Goal: Check status: Check status

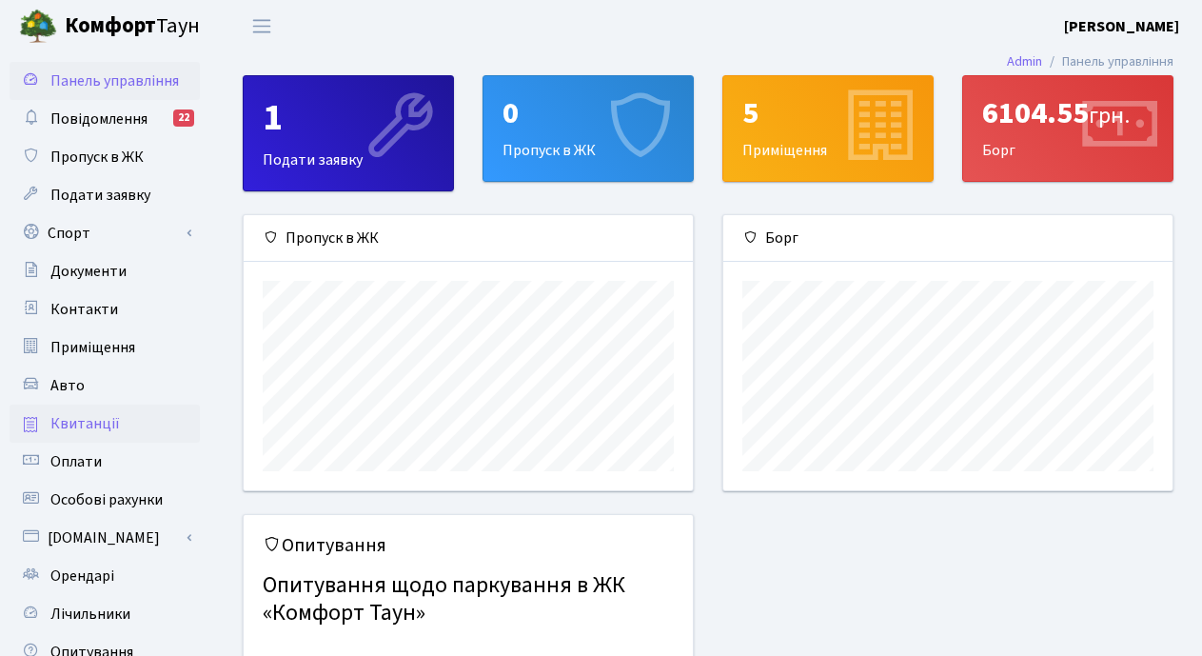
click at [86, 421] on span "Квитанції" at bounding box center [84, 423] width 69 height 21
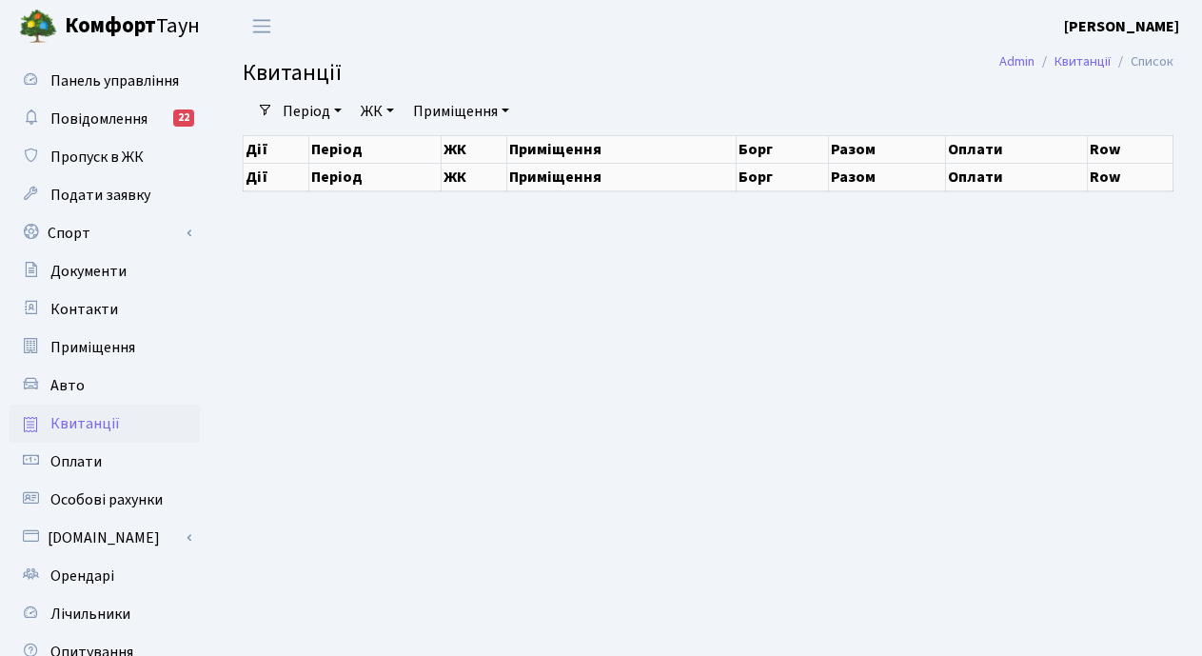
select select "25"
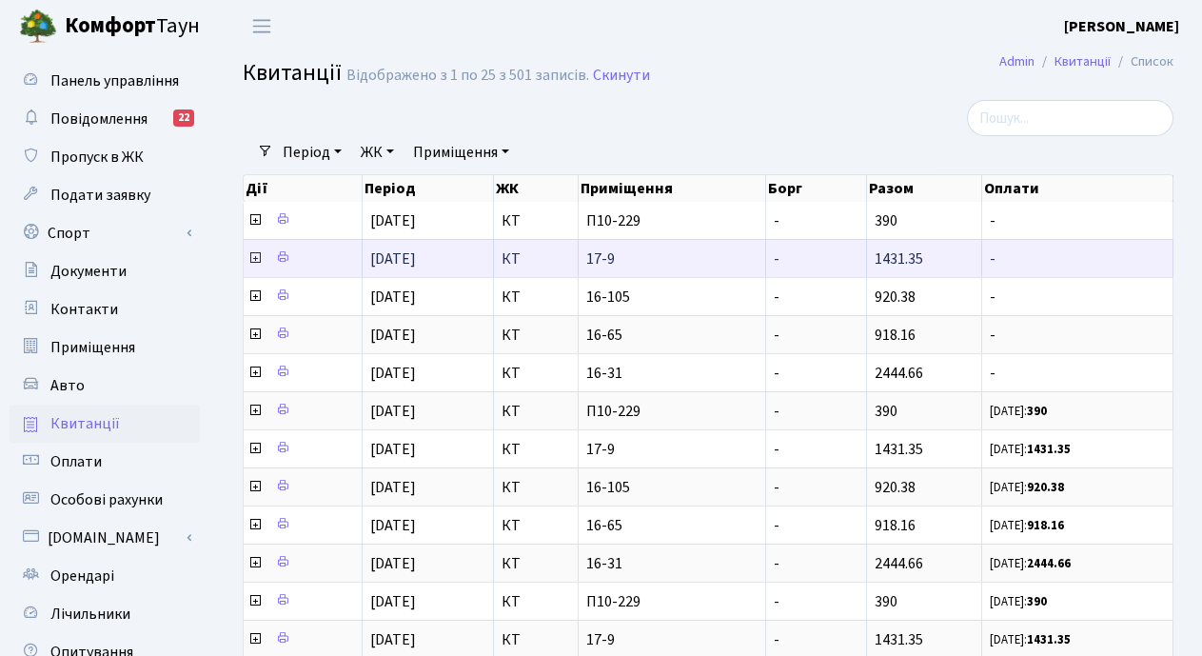
click at [253, 256] on icon at bounding box center [254, 257] width 15 height 15
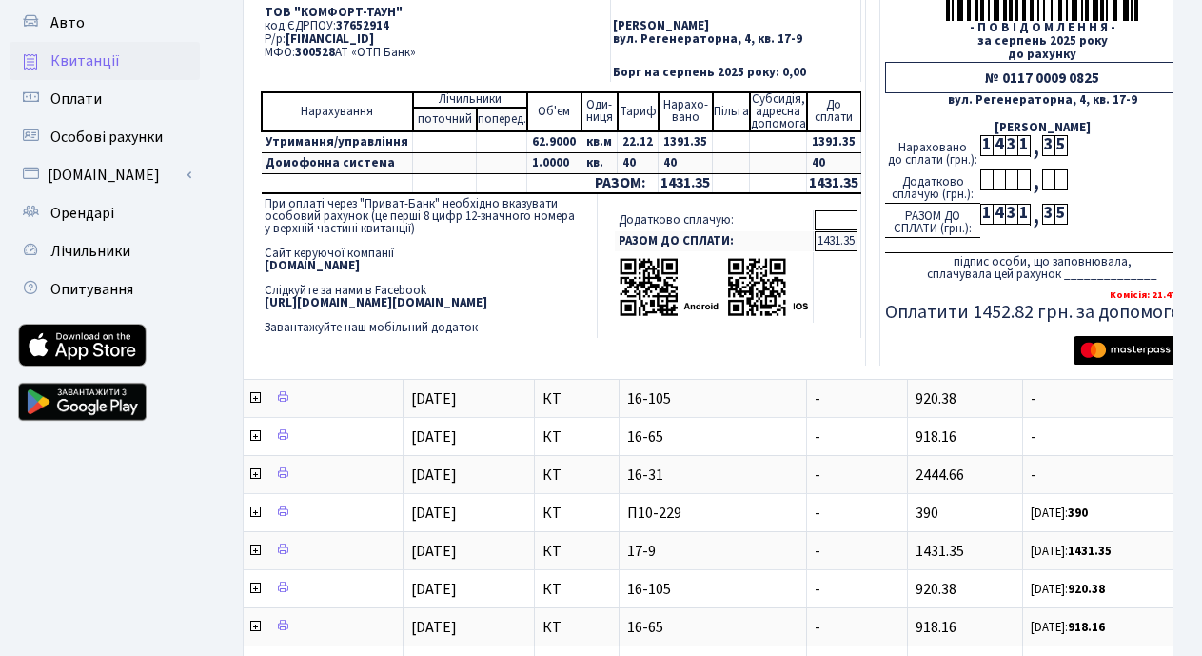
scroll to position [381, 0]
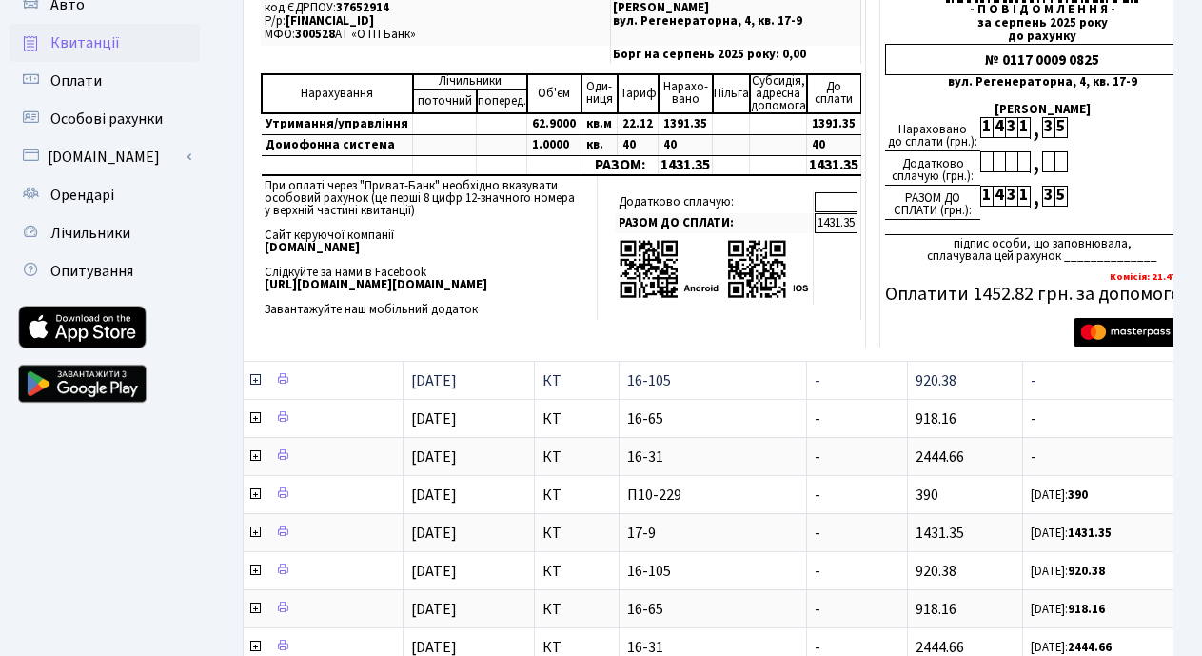
click at [269, 381] on td at bounding box center [324, 380] width 160 height 38
click at [257, 381] on icon at bounding box center [254, 379] width 15 height 15
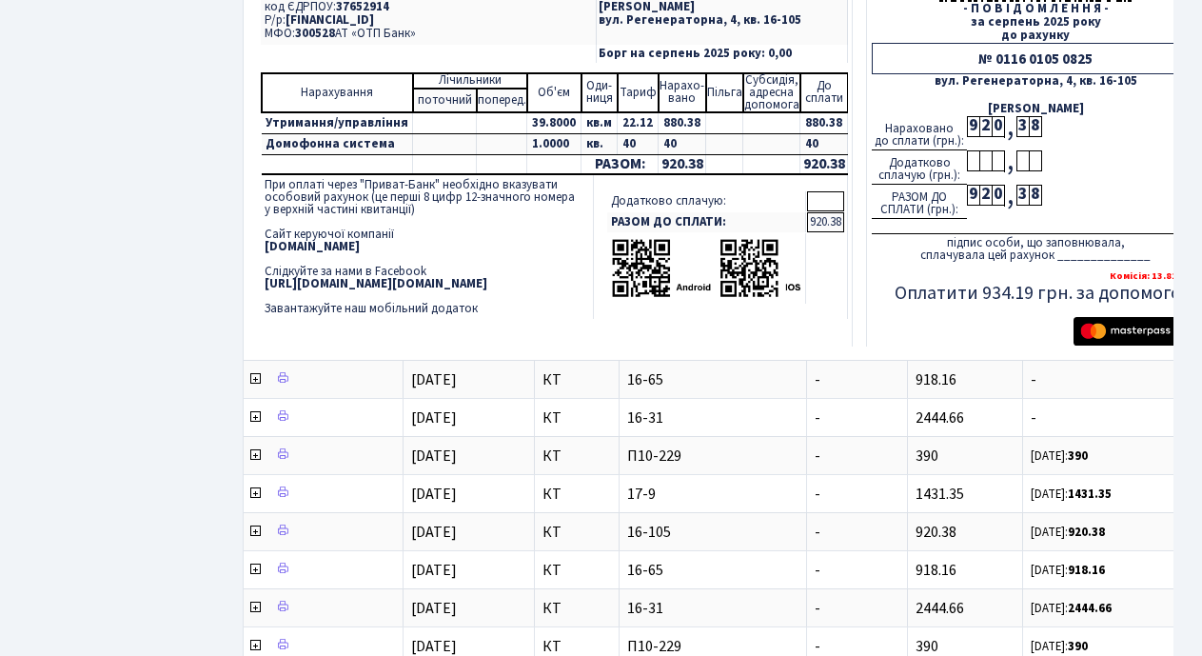
scroll to position [952, 0]
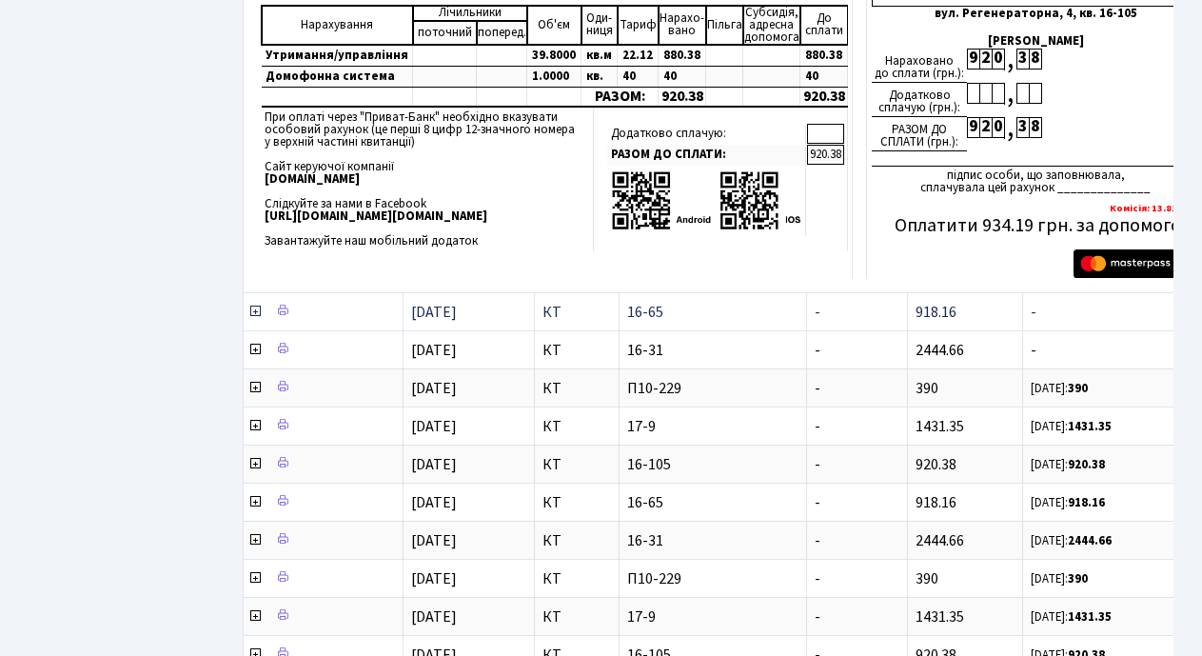
click at [255, 315] on icon at bounding box center [254, 311] width 15 height 15
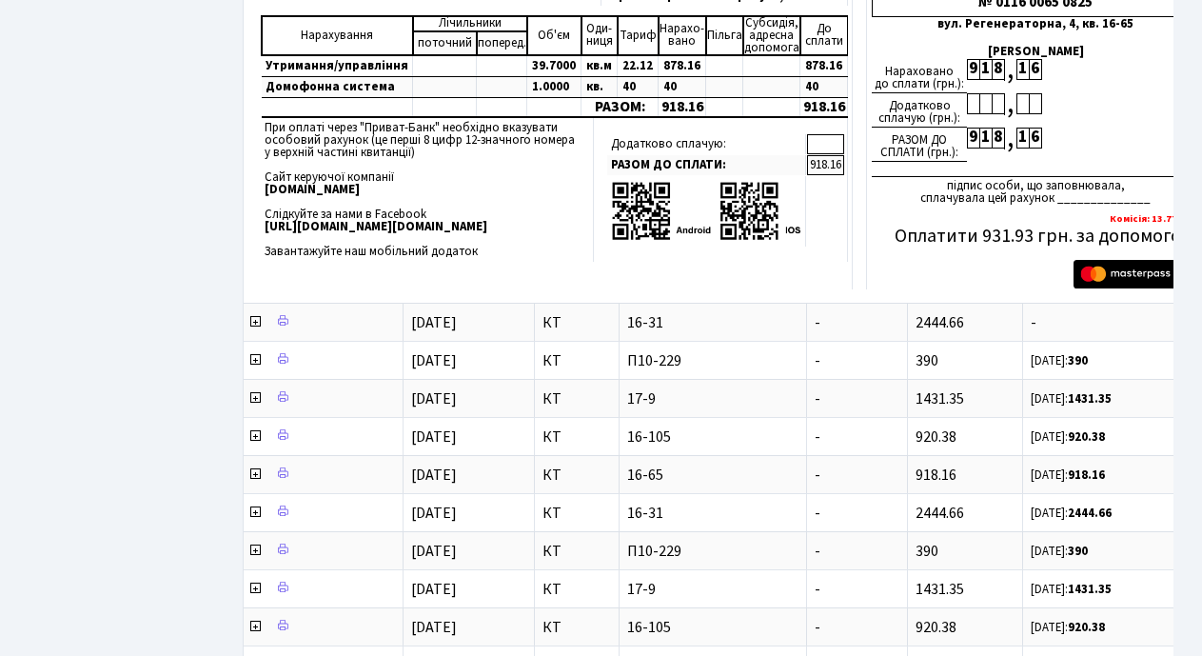
scroll to position [1618, 0]
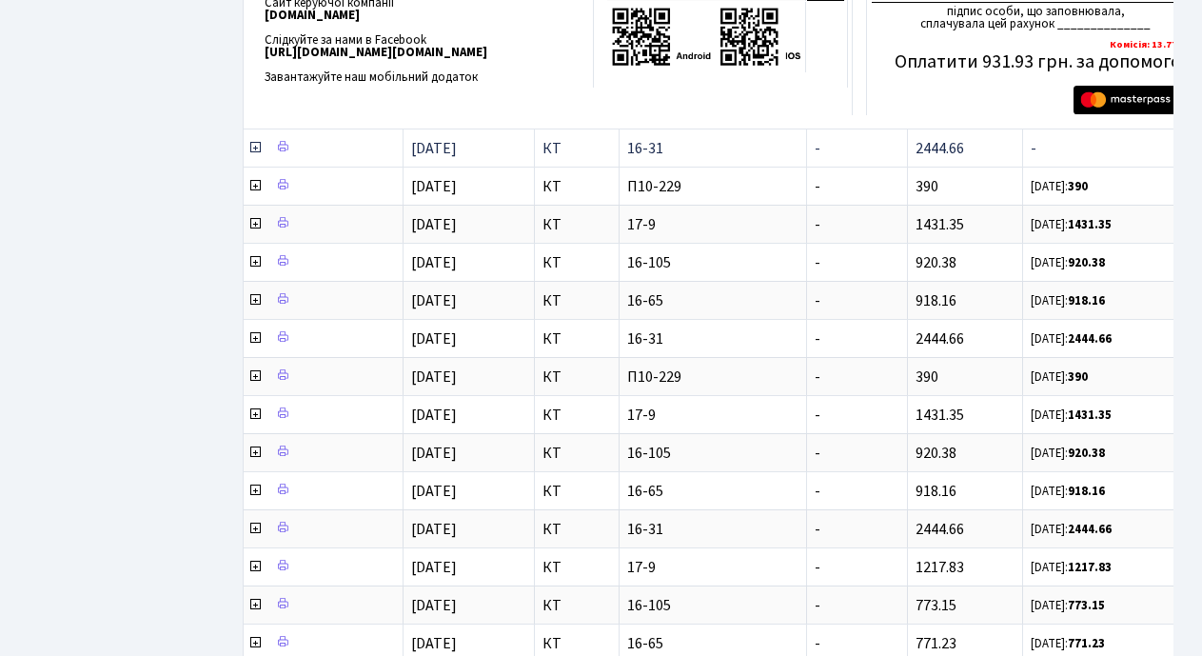
click at [256, 148] on icon at bounding box center [254, 147] width 15 height 15
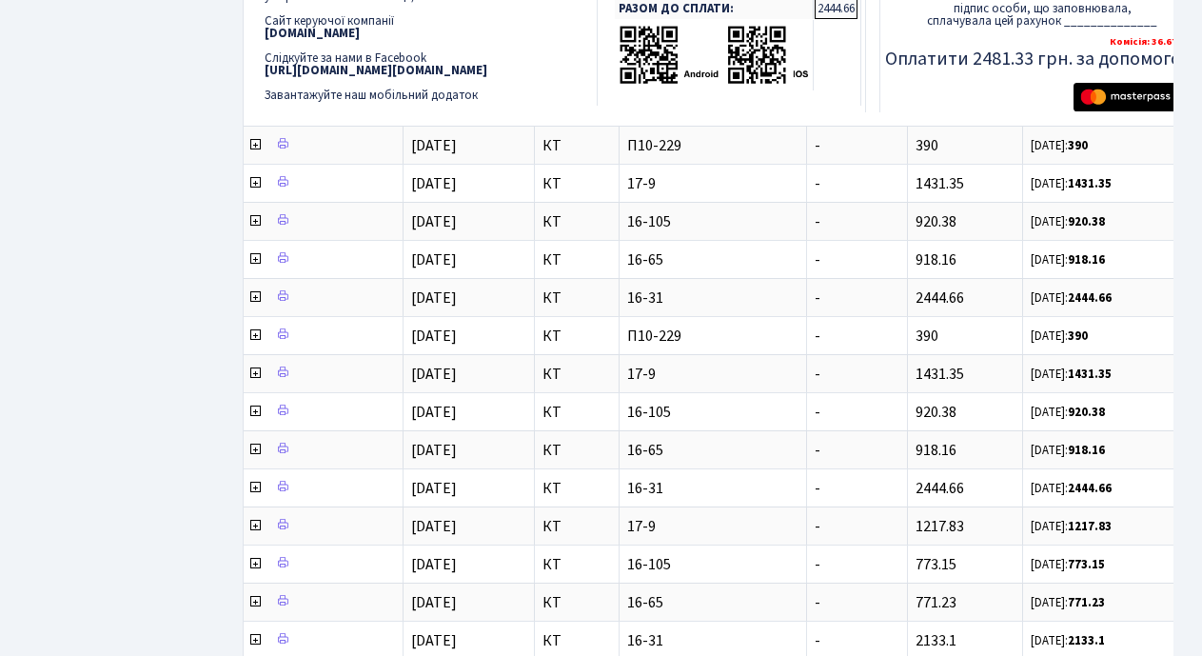
scroll to position [2189, 0]
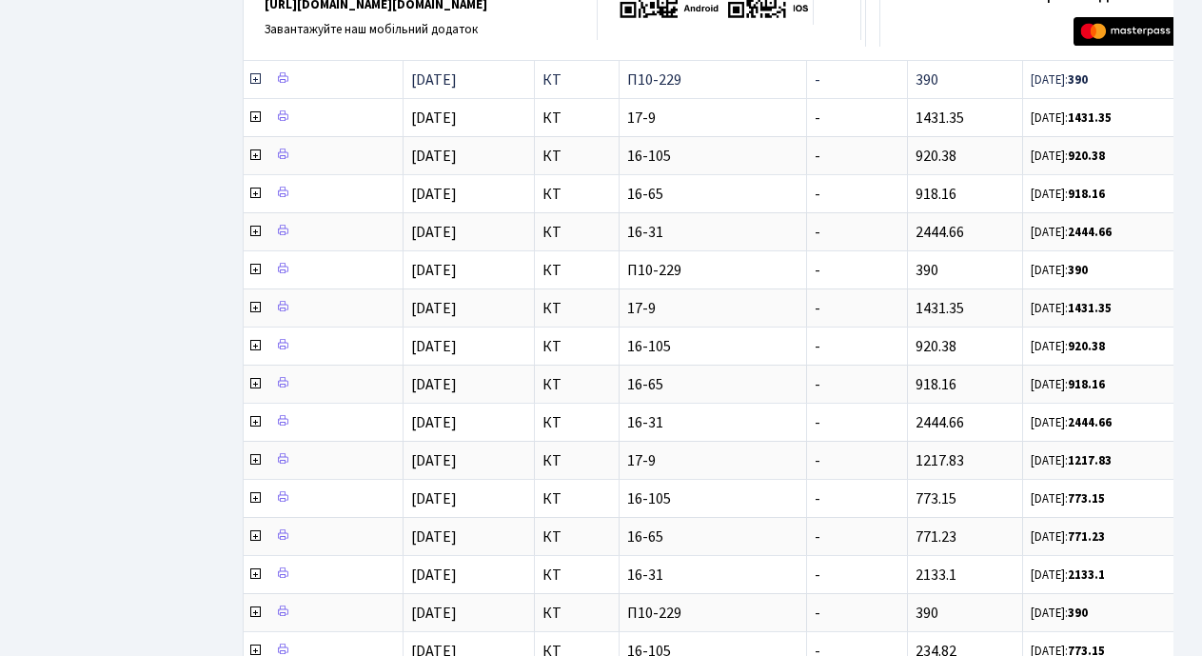
click at [254, 79] on icon at bounding box center [254, 78] width 15 height 15
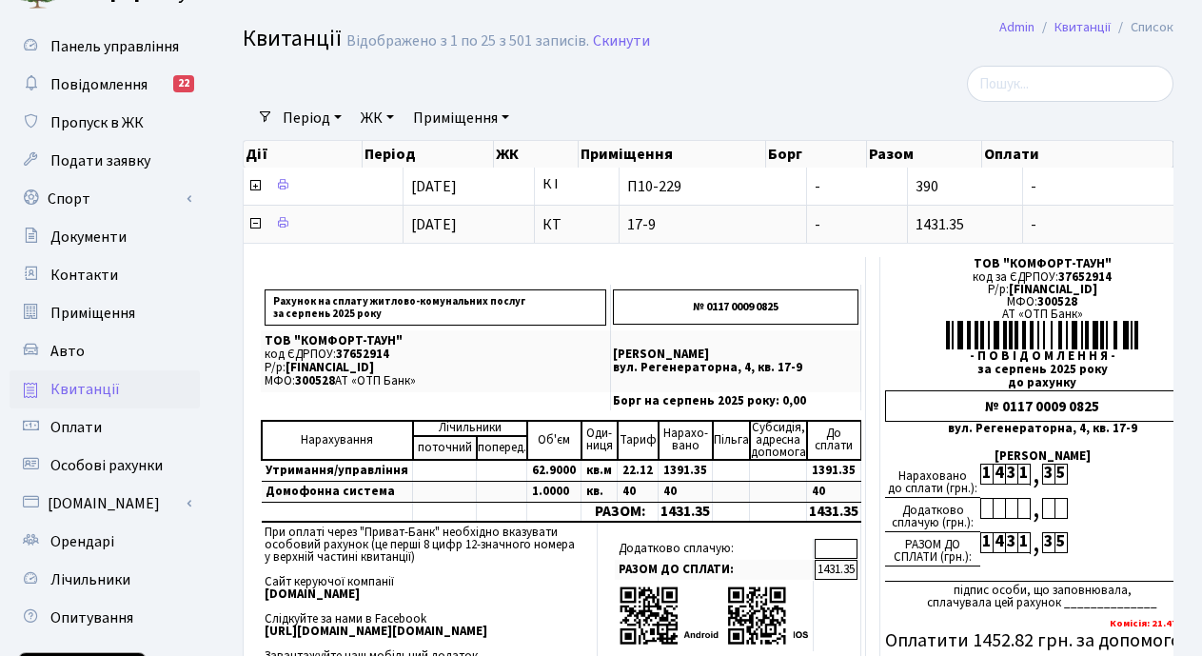
scroll to position [0, 0]
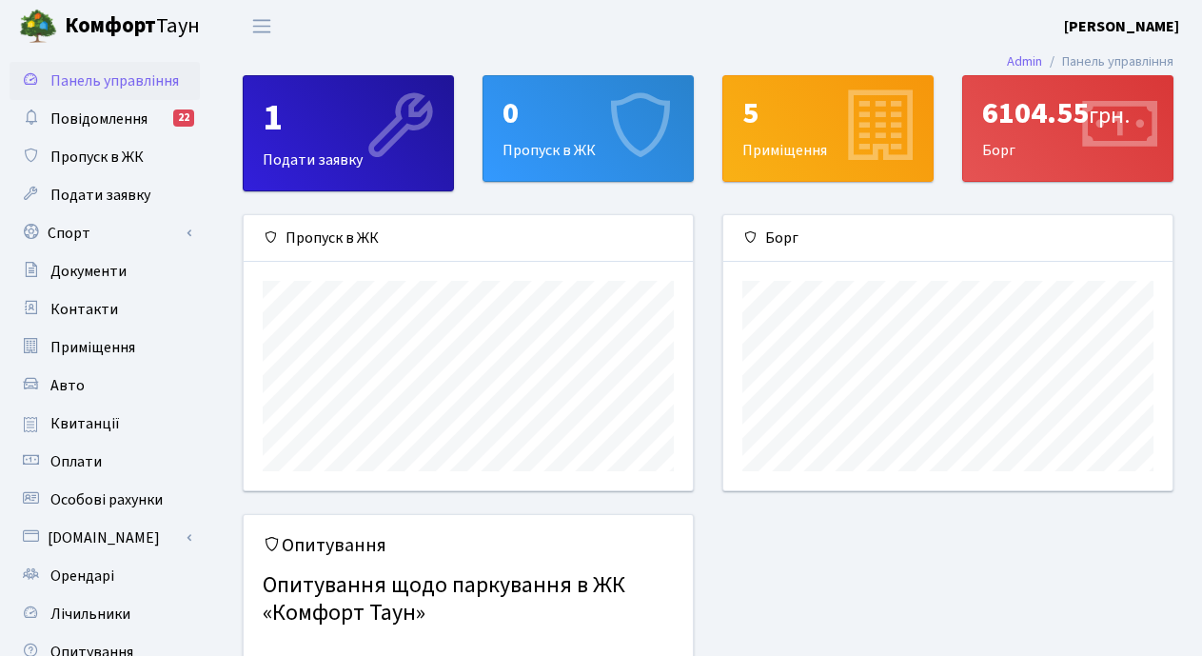
scroll to position [275, 449]
